Goal: Transaction & Acquisition: Obtain resource

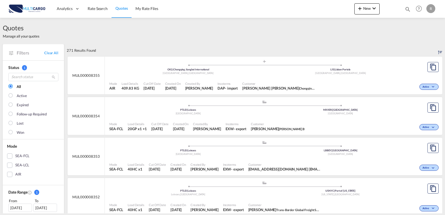
drag, startPoint x: 25, startPoint y: 11, endPoint x: 29, endPoint y: 11, distance: 3.9
click at [25, 11] on img at bounding box center [27, 9] width 38 height 13
click at [126, 7] on span "Quotes" at bounding box center [122, 8] width 12 height 5
click at [25, 12] on img at bounding box center [27, 9] width 38 height 13
click at [372, 8] on md-icon "icon-chevron-down" at bounding box center [374, 8] width 7 height 7
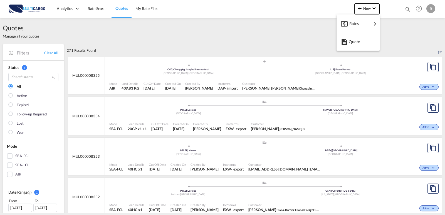
click at [248, 28] on md-backdrop at bounding box center [222, 107] width 445 height 215
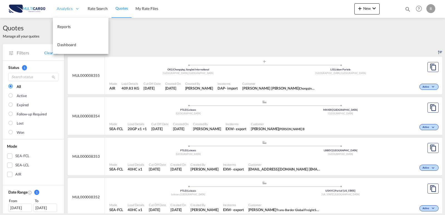
click at [72, 12] on div "Analytics" at bounding box center [68, 9] width 31 height 18
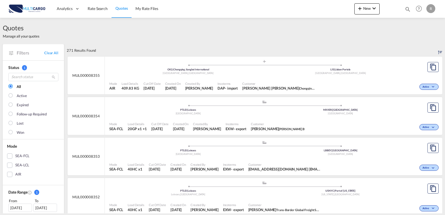
click at [119, 10] on span "Quotes" at bounding box center [122, 8] width 12 height 5
click at [99, 10] on span "Rate Search" at bounding box center [98, 8] width 20 height 5
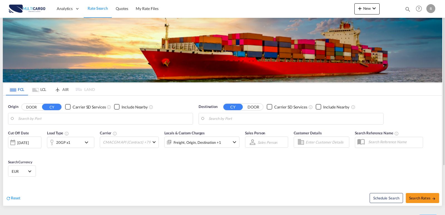
type input "Leixoes, PTLEI"
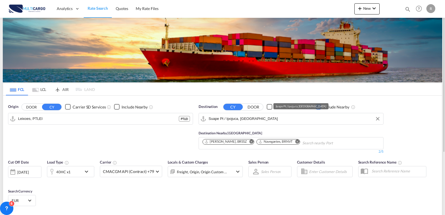
click at [258, 119] on input "Suape Pt / Ipojuca, [GEOGRAPHIC_DATA]" at bounding box center [295, 119] width 172 height 8
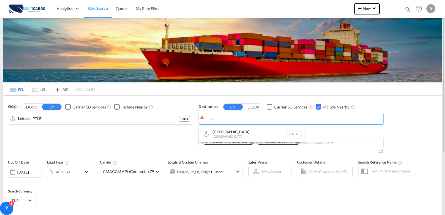
type input "m"
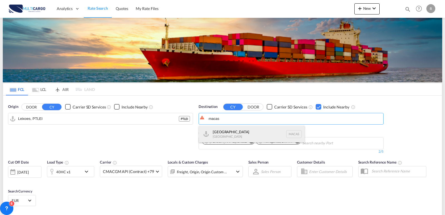
click at [278, 132] on div "Casablanca [GEOGRAPHIC_DATA] [GEOGRAPHIC_DATA]" at bounding box center [252, 134] width 106 height 17
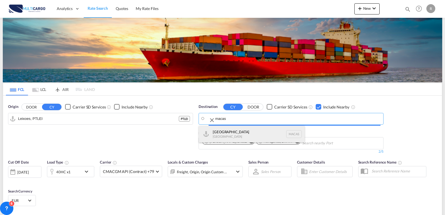
type input "[GEOGRAPHIC_DATA], MACAS"
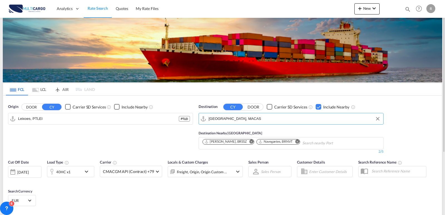
click at [156, 142] on div "Origin DOOR CY Carrier SD Services Include Nearby Leixoes, PTLEI PTLEI" at bounding box center [100, 129] width 191 height 56
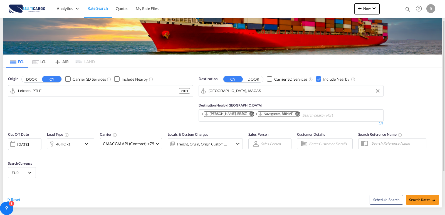
click at [139, 145] on span "CMACGM API (Contract) +79" at bounding box center [128, 144] width 51 height 6
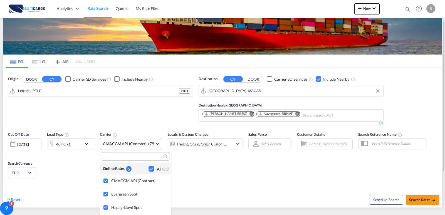
click at [139, 145] on md-backdrop at bounding box center [222, 107] width 445 height 215
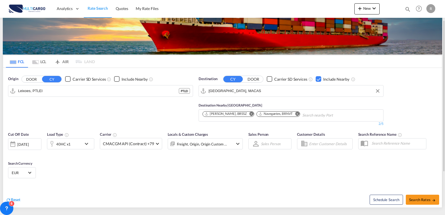
click at [326, 161] on div "Cut Off Date [DATE] [DATE] Load Type 40HC x1 Carrier CMACGM API (Contract) +79 …" at bounding box center [222, 156] width 439 height 54
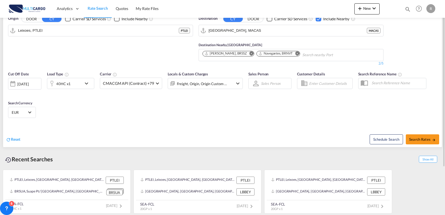
scroll to position [60, 0]
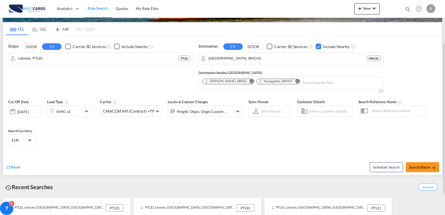
click at [249, 82] on md-icon "Remove" at bounding box center [251, 81] width 4 height 4
click at [243, 81] on md-icon "Remove" at bounding box center [243, 81] width 4 height 4
click at [413, 166] on span "Search Rates" at bounding box center [423, 167] width 27 height 4
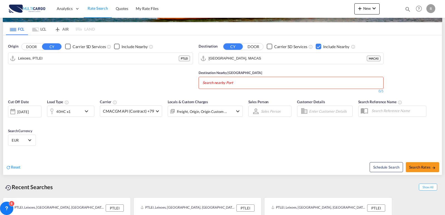
click at [249, 80] on body "Analytics Reports Dashboard Rate Search Quotes My Rate Files Analytics" at bounding box center [222, 107] width 445 height 215
click at [320, 49] on div "Checkbox No Ink" at bounding box center [319, 47] width 6 height 6
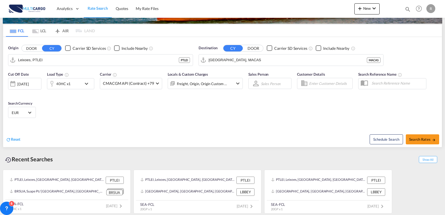
scroll to position [59, 0]
click at [416, 138] on span "Search Rates" at bounding box center [423, 139] width 27 height 4
type input "PTLEI to MACAS / [DATE]"
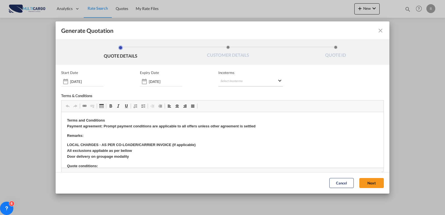
click at [229, 81] on md-select "Select Incoterms CFR - export Cost and Freight CIF - import Cost,Insurance and …" at bounding box center [251, 82] width 65 height 10
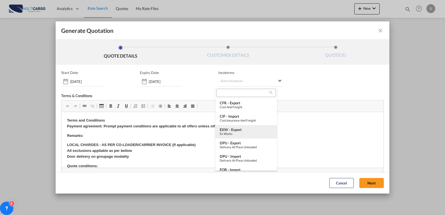
click at [236, 130] on div "EXW - export" at bounding box center [246, 130] width 53 height 4
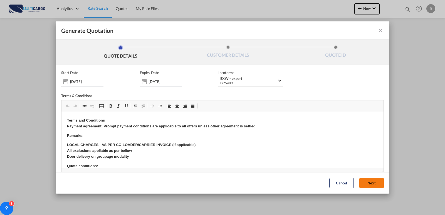
click at [366, 186] on button "Next" at bounding box center [372, 183] width 24 height 10
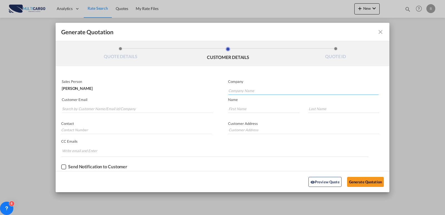
click at [248, 91] on input "Company Name" at bounding box center [304, 91] width 150 height 8
type input "j"
click at [109, 109] on input "Search by Customer Name/Email Id/Company" at bounding box center [137, 109] width 151 height 8
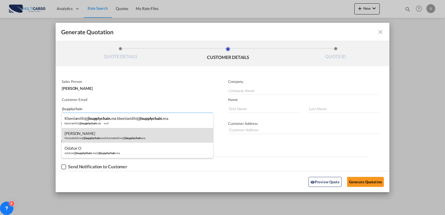
type input "jlsupplychain"
click at [92, 137] on div "[PERSON_NAME] EDDINE hkamaleddine@ jlsupplychain .ma | hkamaleddine@ jlsupplych…" at bounding box center [137, 135] width 151 height 15
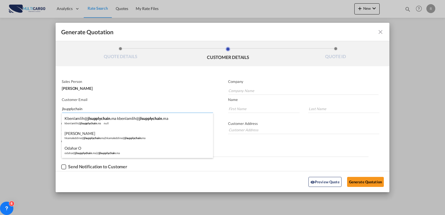
type input "[EMAIL_ADDRESS][DOMAIN_NAME]"
type input "[PERSON_NAME]"
type input "EDDINE"
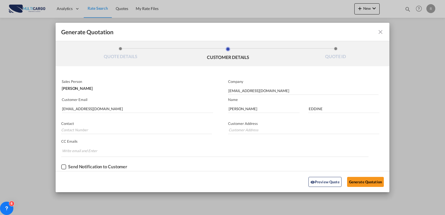
click at [370, 189] on div "Preview Quote Generate Quotation" at bounding box center [222, 181] width 329 height 15
click at [367, 184] on button "Generate Quotation" at bounding box center [365, 182] width 37 height 10
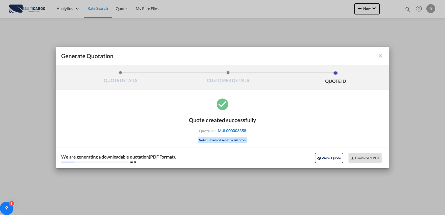
click at [244, 131] on span "MUL000008358" at bounding box center [232, 130] width 28 height 5
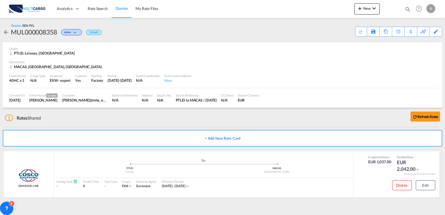
click at [40, 31] on div "MUL000008358" at bounding box center [34, 32] width 46 height 9
copy div "MUL000008358"
click at [238, 38] on div "Quotes / SEA-FCL MUL000008358 Active Default Save As Template Copy Quote Set Re…" at bounding box center [223, 30] width 440 height 24
click at [359, 34] on div "Download Quote" at bounding box center [350, 31] width 28 height 9
